Goal: Transaction & Acquisition: Purchase product/service

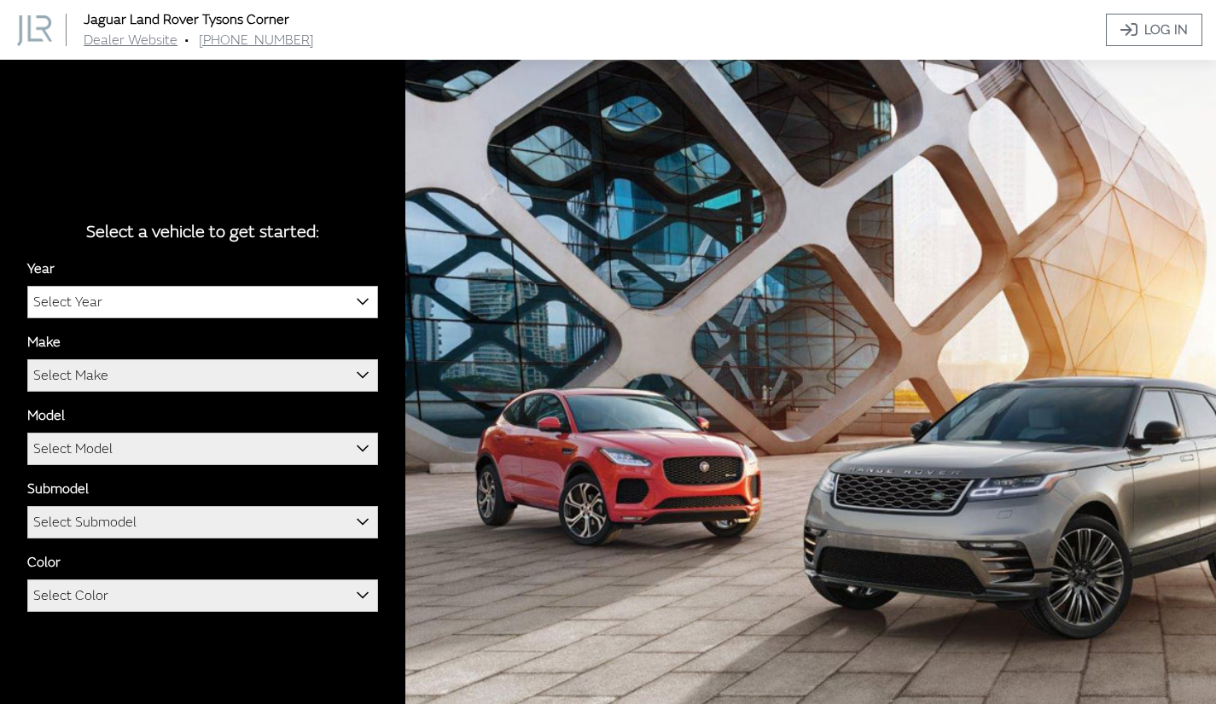
click at [248, 293] on span "Select Year" at bounding box center [202, 302] width 349 height 31
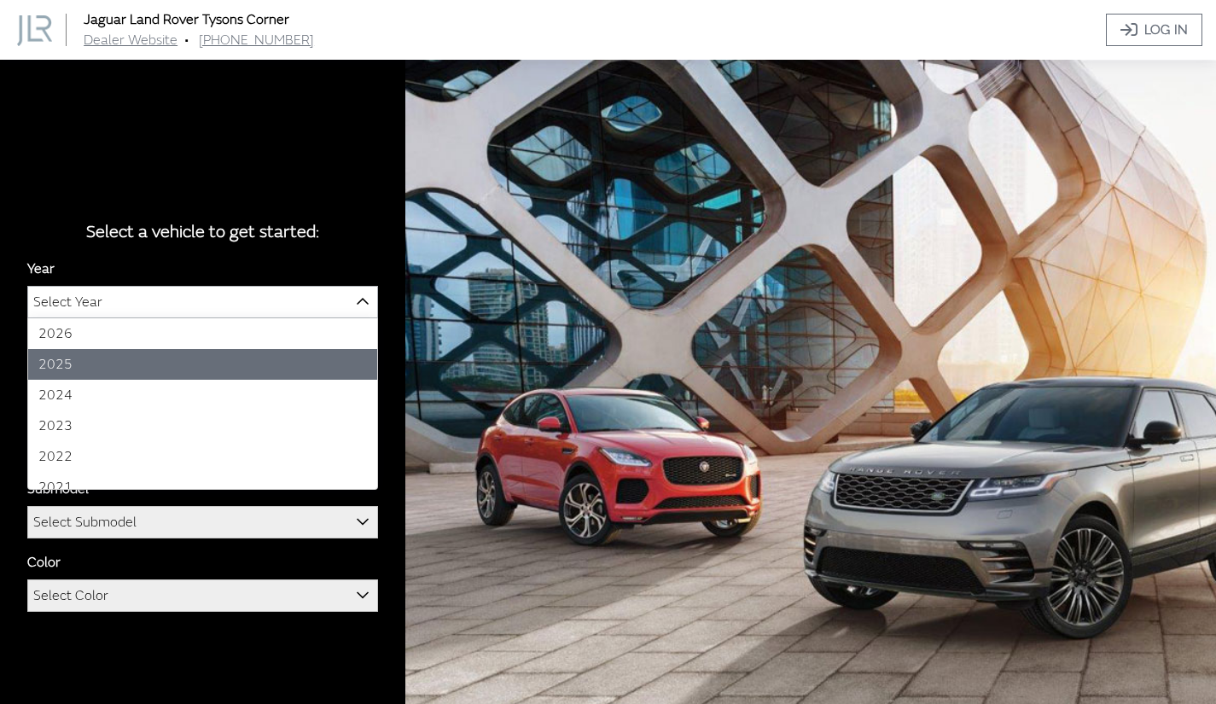
select select "43"
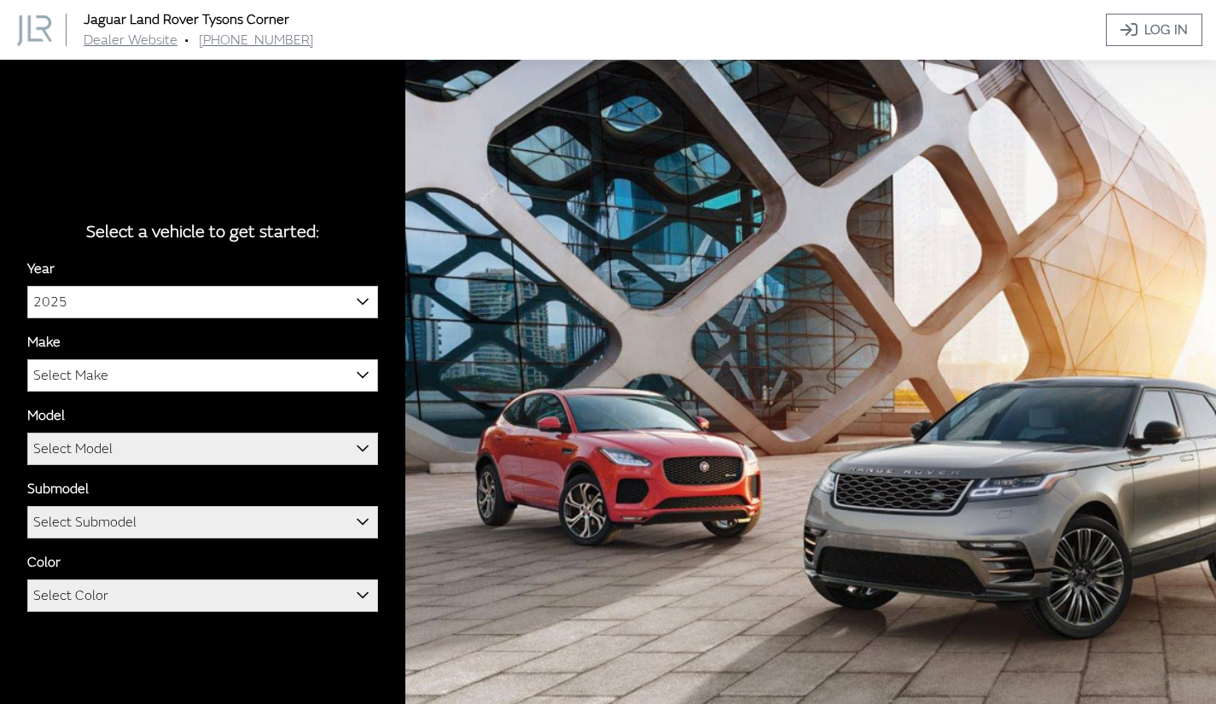
click at [186, 378] on span "Select Make" at bounding box center [202, 375] width 349 height 31
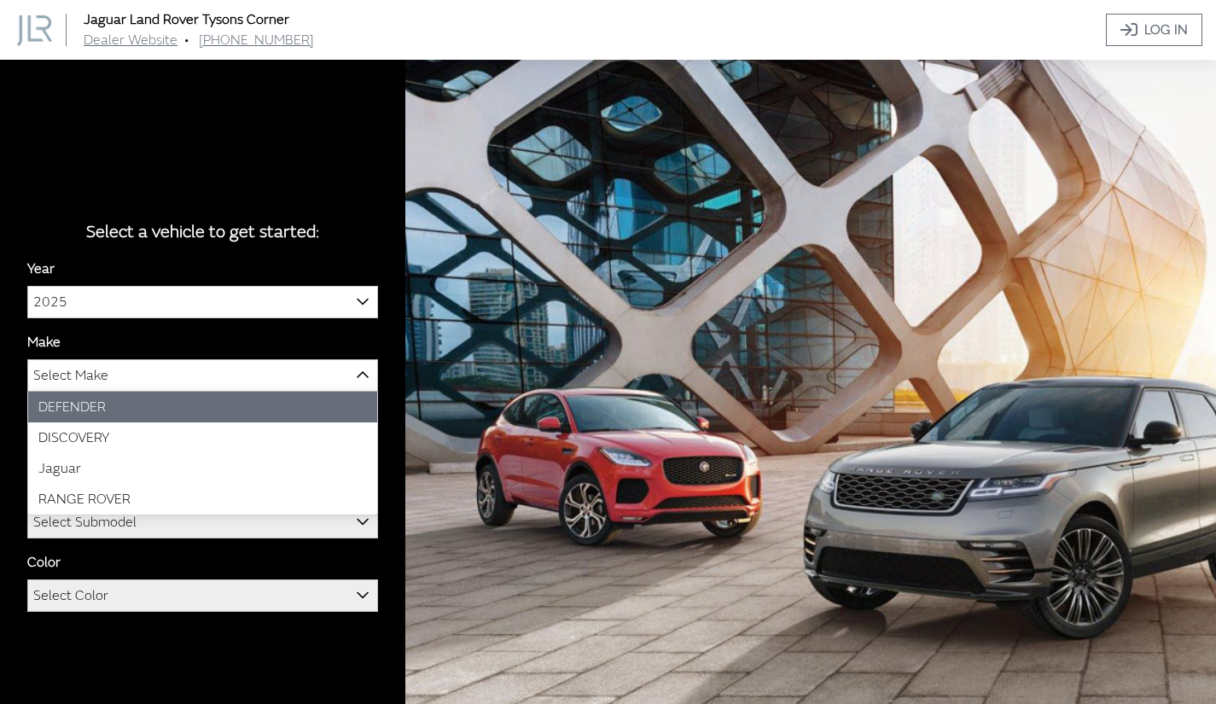
select select "64"
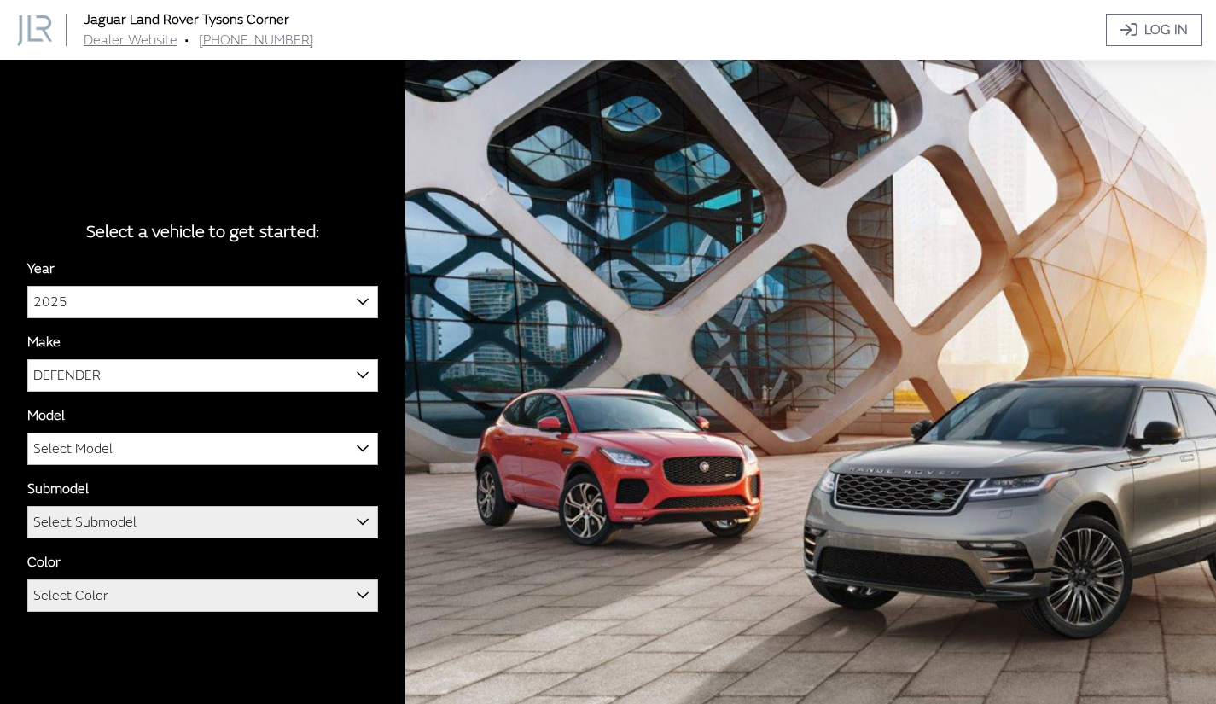
click at [182, 459] on span "Select Model" at bounding box center [202, 449] width 349 height 31
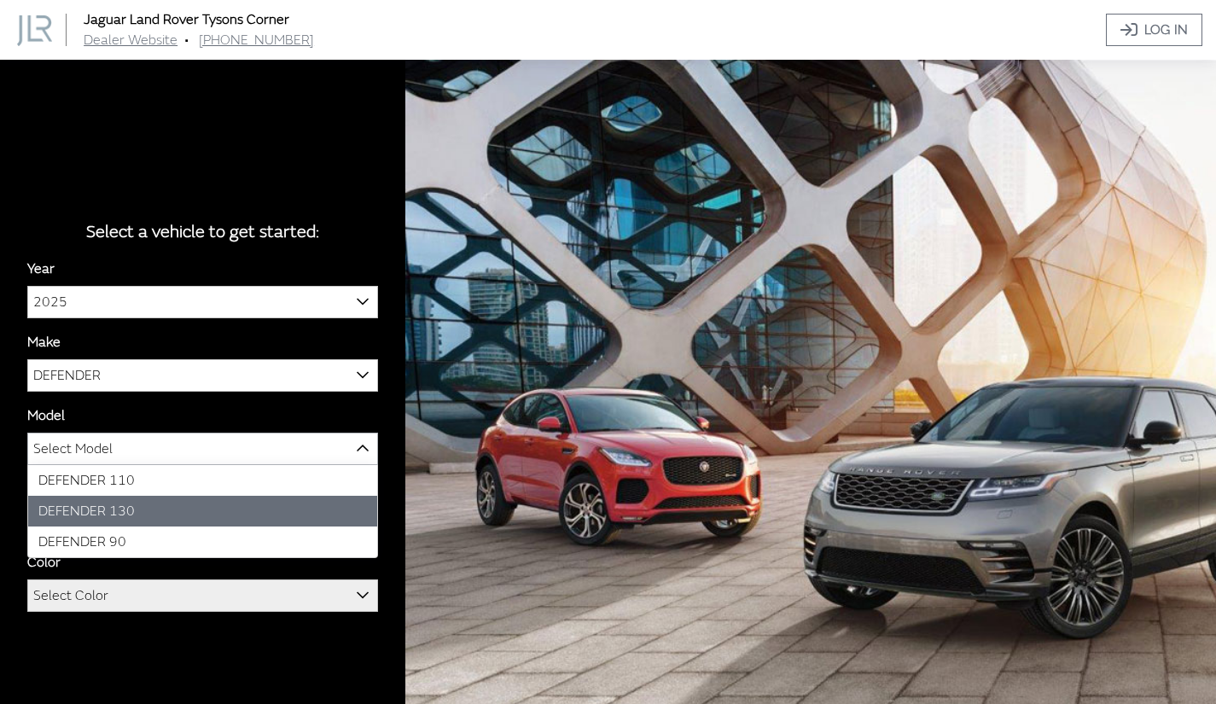
select select "1343"
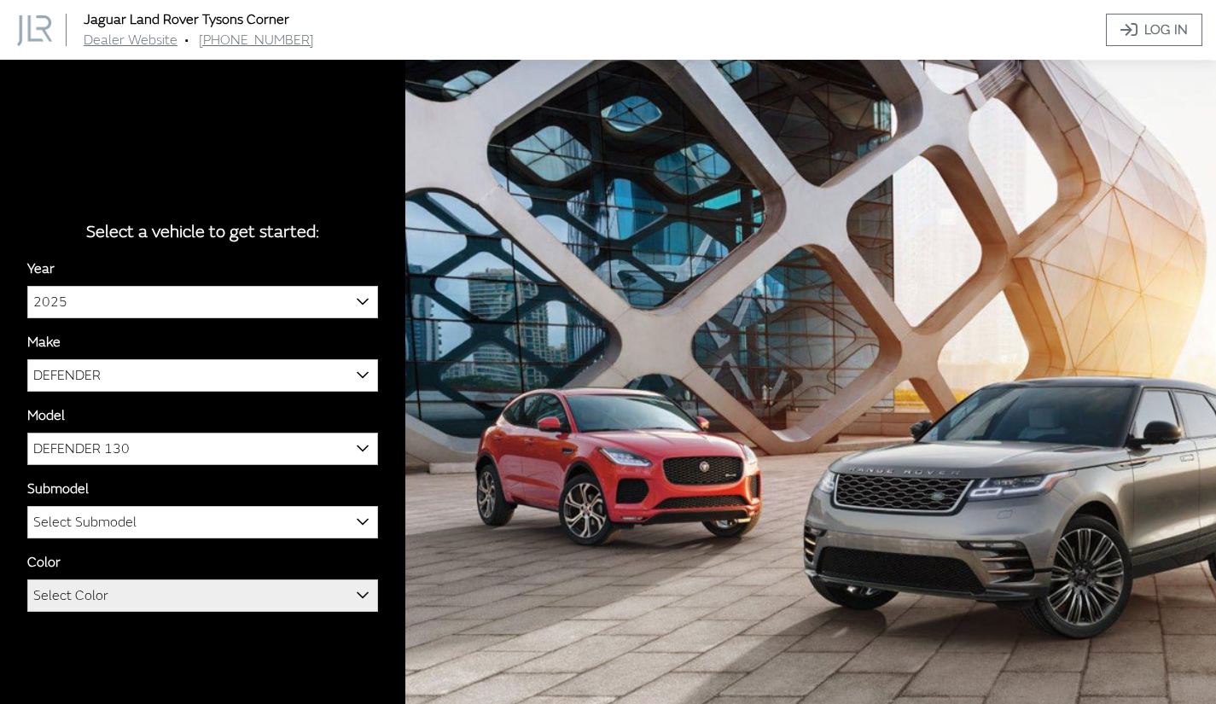
scroll to position [60, 0]
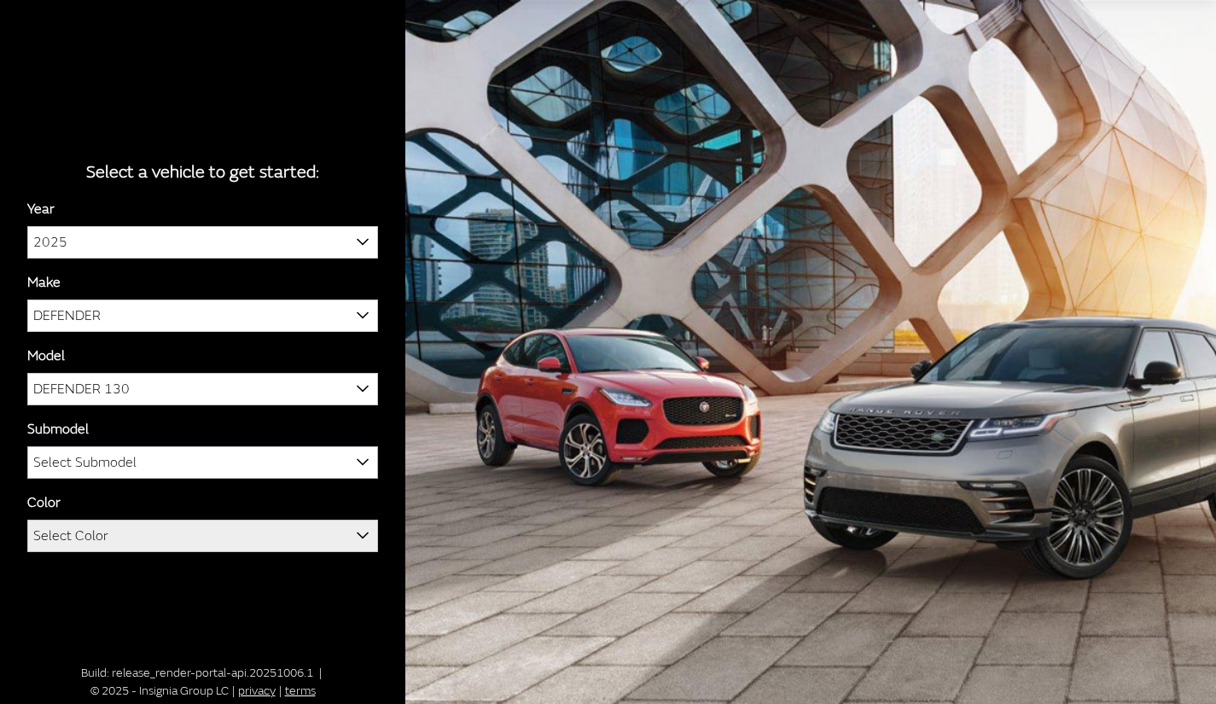
click at [172, 458] on span "Select Submodel" at bounding box center [202, 462] width 349 height 31
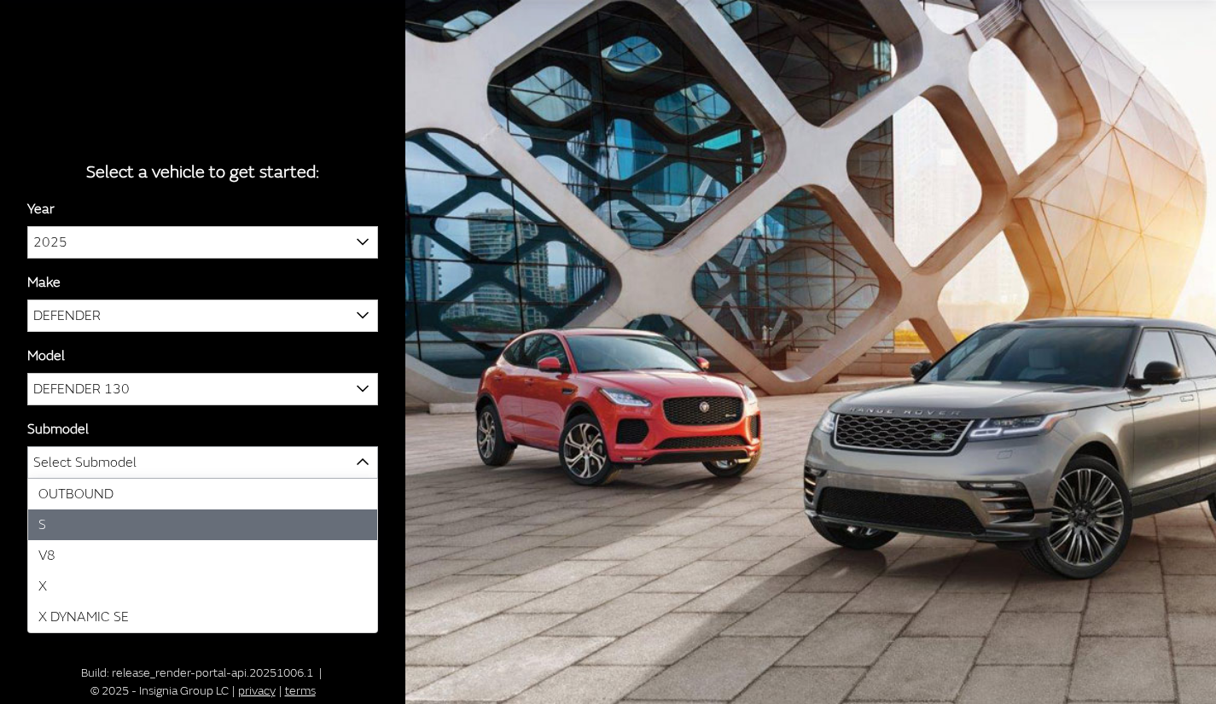
select select "129"
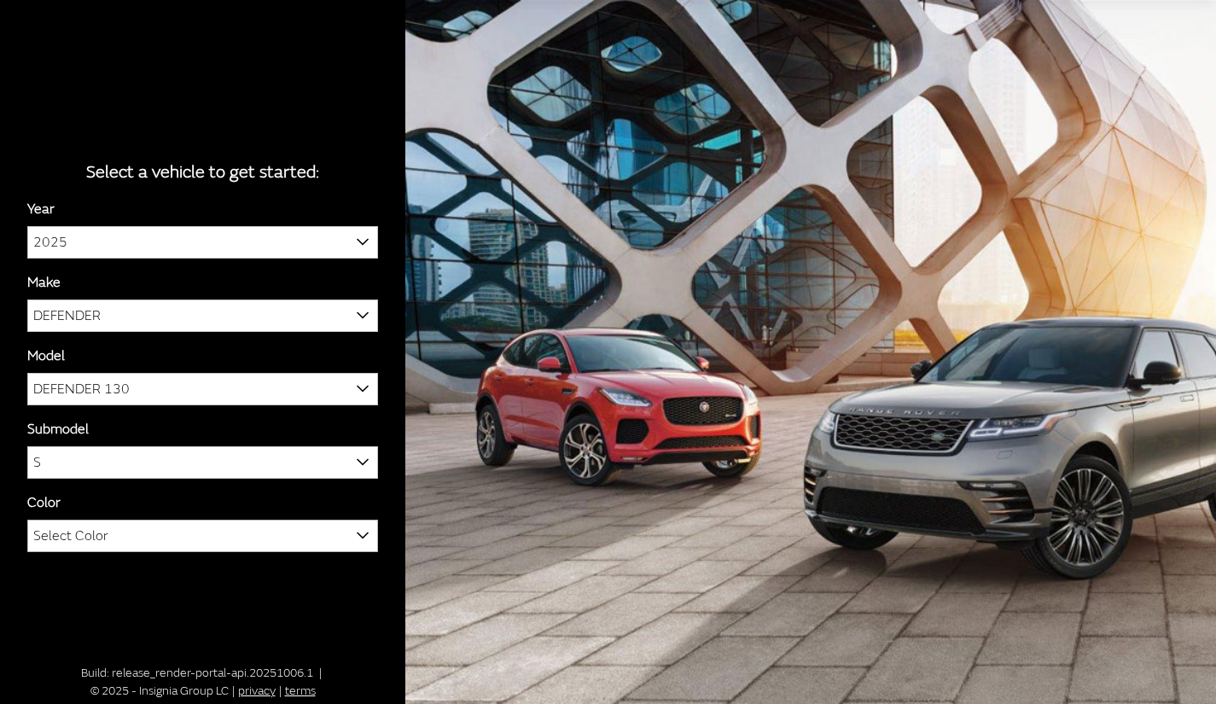
click at [189, 544] on span "Select Color" at bounding box center [202, 536] width 349 height 31
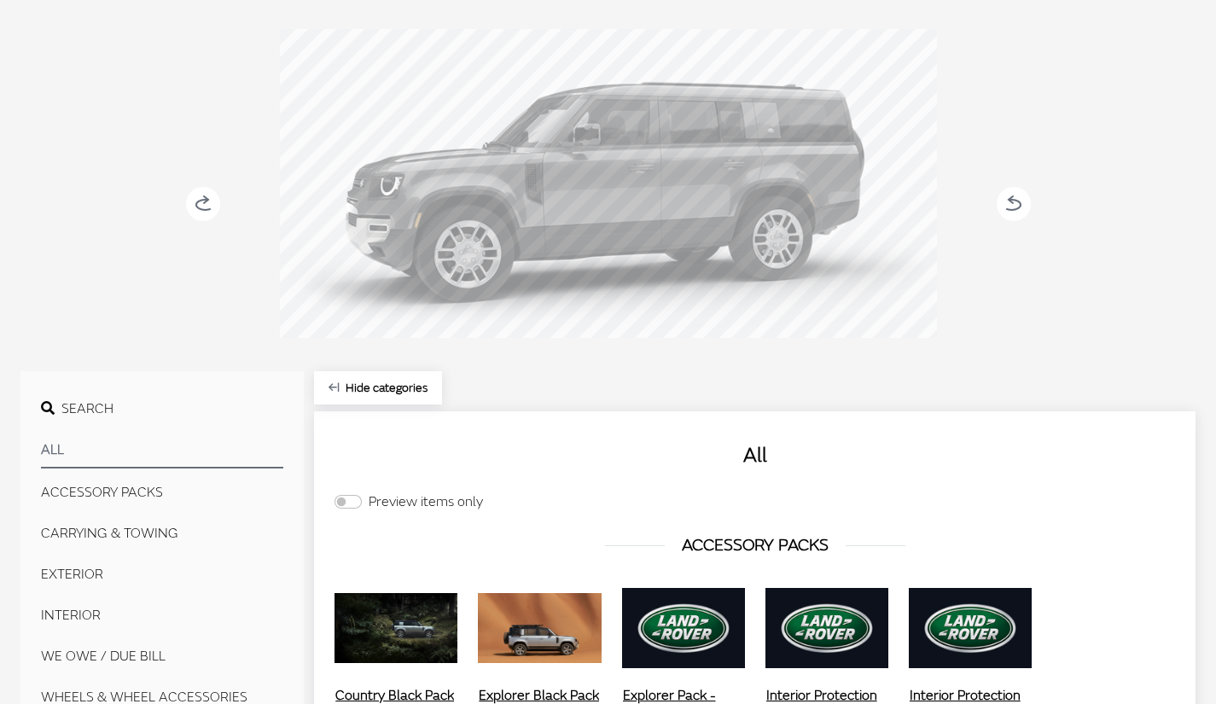
scroll to position [186, 0]
click at [114, 449] on button "All" at bounding box center [162, 450] width 242 height 36
click at [97, 405] on span "Search" at bounding box center [87, 407] width 52 height 17
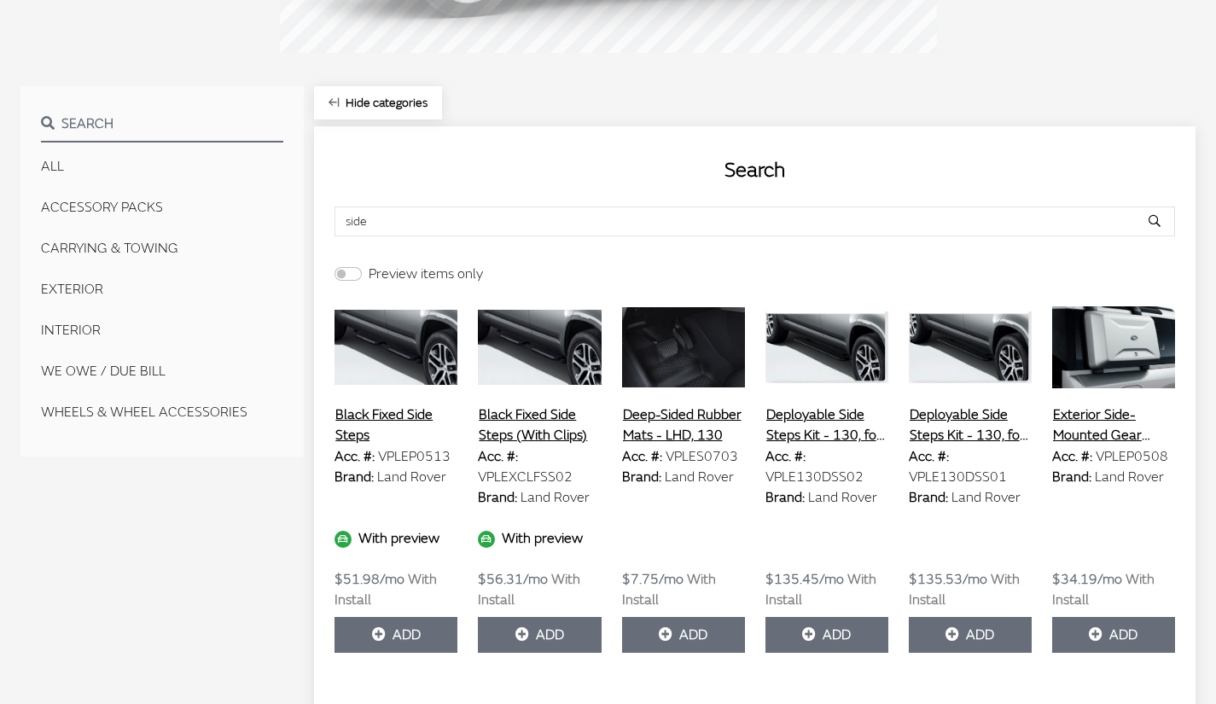
scroll to position [471, 0]
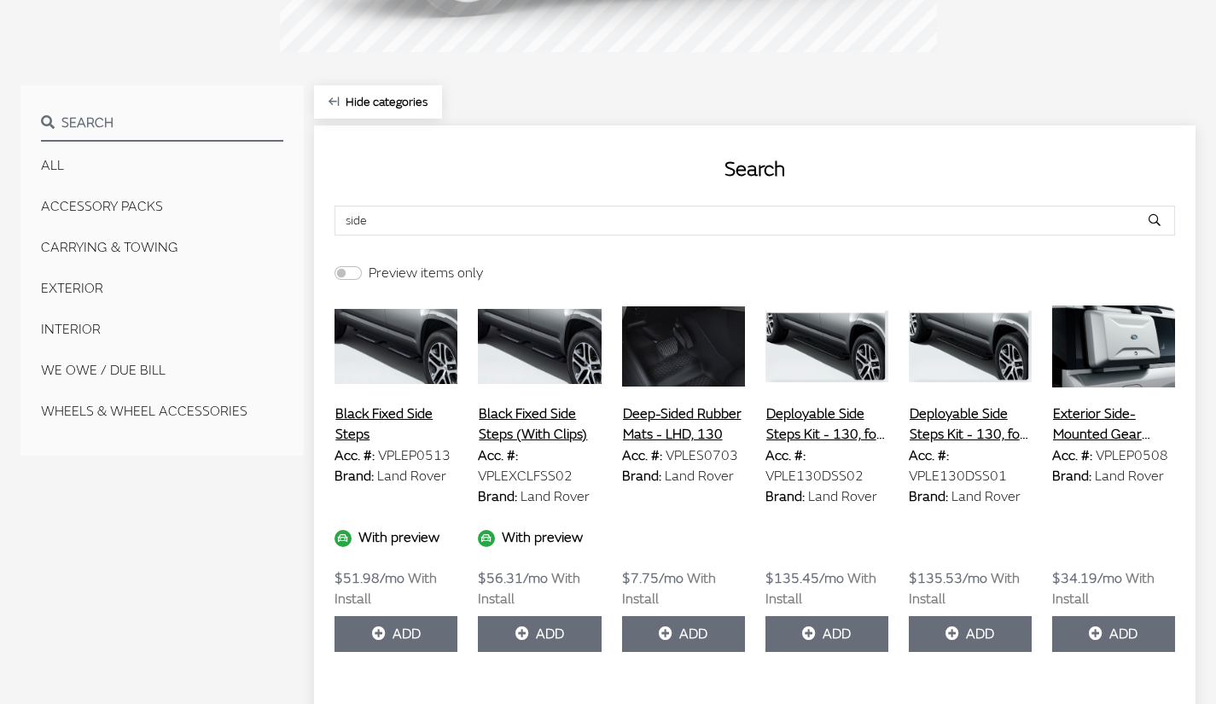
type input "side"
click at [521, 425] on button "Black Fixed Side Steps (With Clips)" at bounding box center [539, 424] width 123 height 43
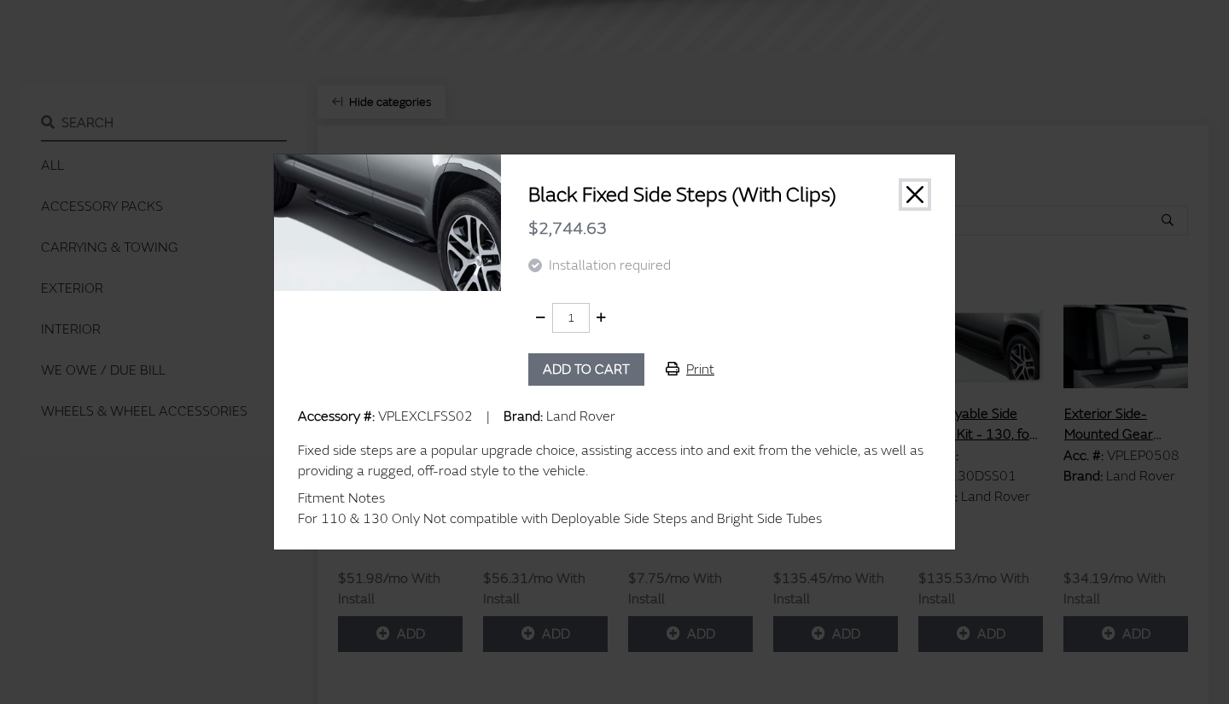
click at [912, 195] on button "Close" at bounding box center [915, 195] width 26 height 26
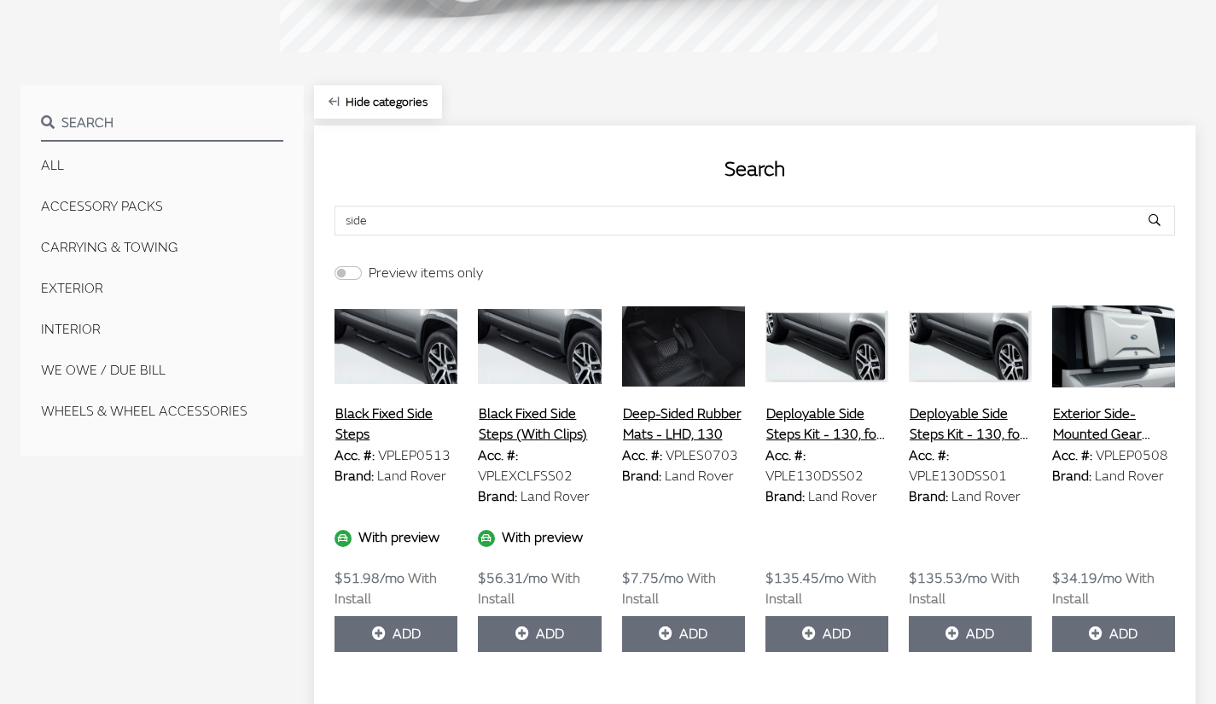
click at [364, 413] on button "Black Fixed Side Steps" at bounding box center [396, 424] width 123 height 43
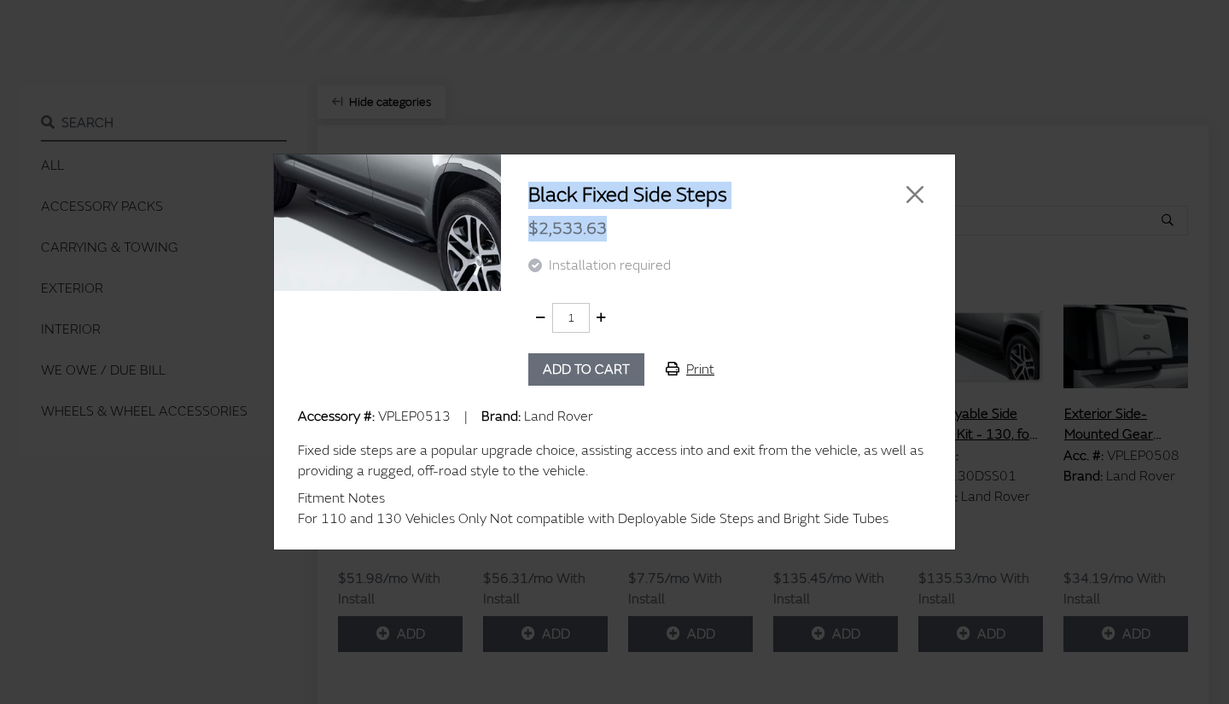
drag, startPoint x: 528, startPoint y: 189, endPoint x: 638, endPoint y: 246, distance: 123.7
click at [638, 246] on div "Black Fixed Side Steps $2,533.63 Installation required 1 Add to cart Print" at bounding box center [728, 284] width 454 height 204
click at [591, 238] on div "$2,533.63" at bounding box center [727, 228] width 399 height 39
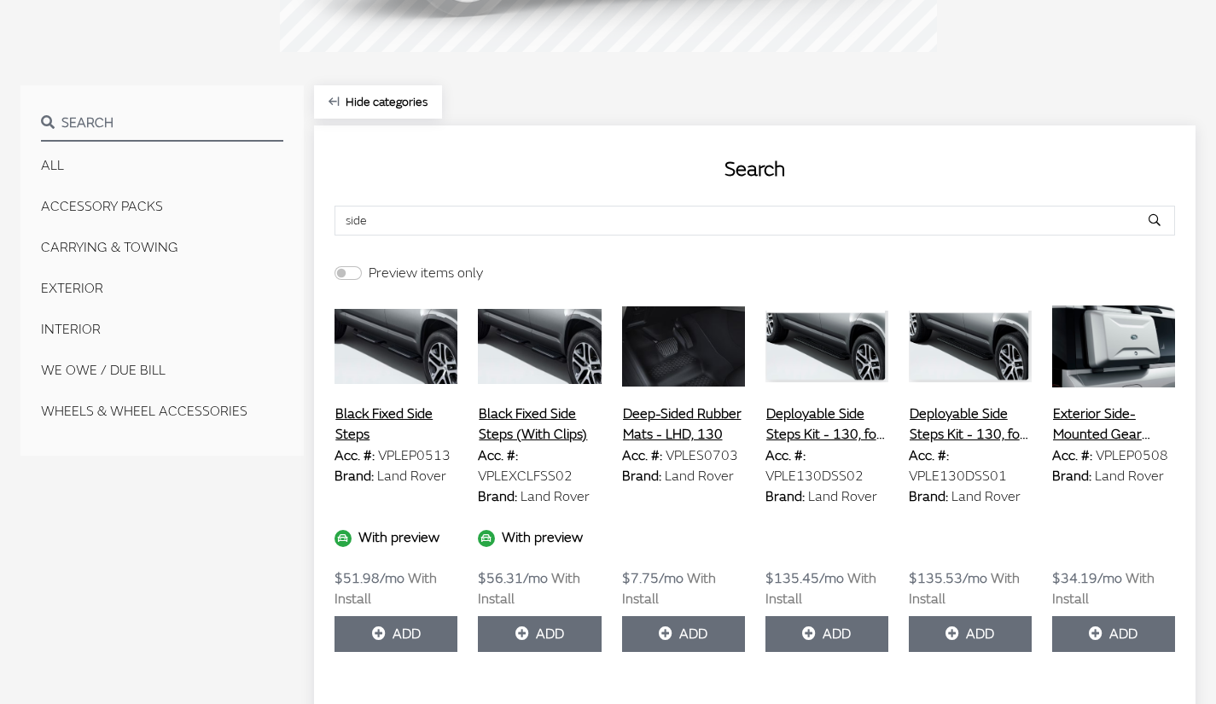
click at [527, 434] on button "Black Fixed Side Steps (With Clips)" at bounding box center [539, 424] width 123 height 43
